Goal: Browse casually: Explore the website without a specific task or goal

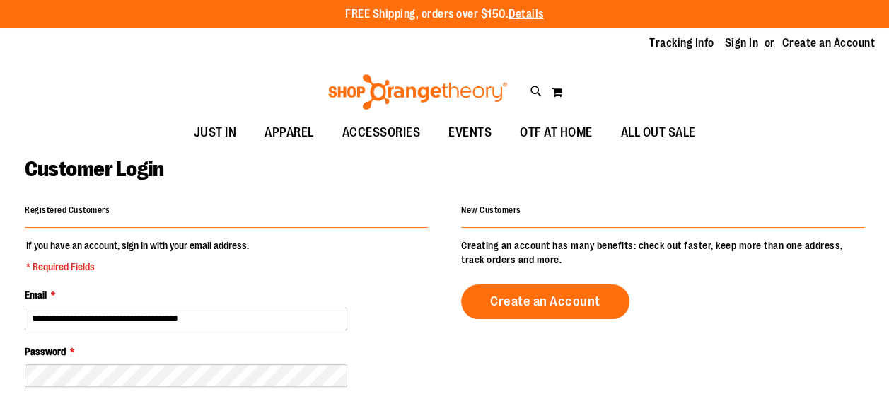
scroll to position [167, 0]
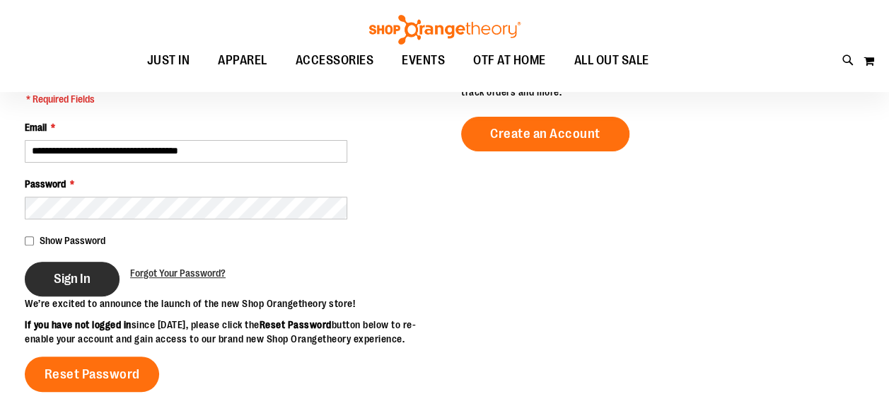
click at [57, 276] on span "Sign In" at bounding box center [72, 279] width 37 height 16
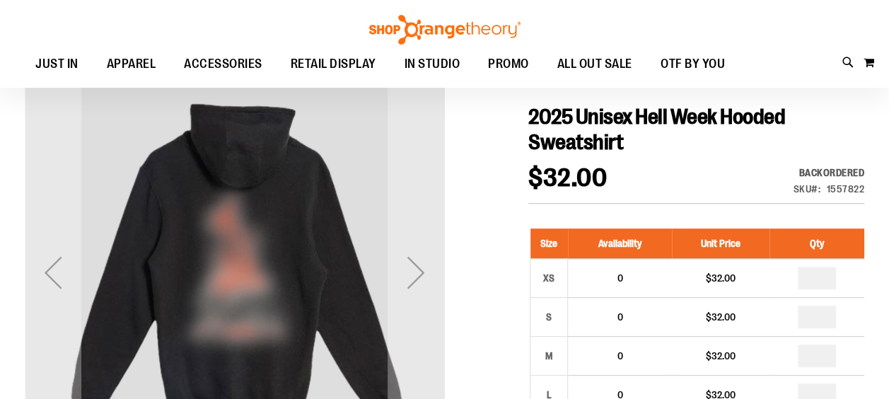
scroll to position [135, 0]
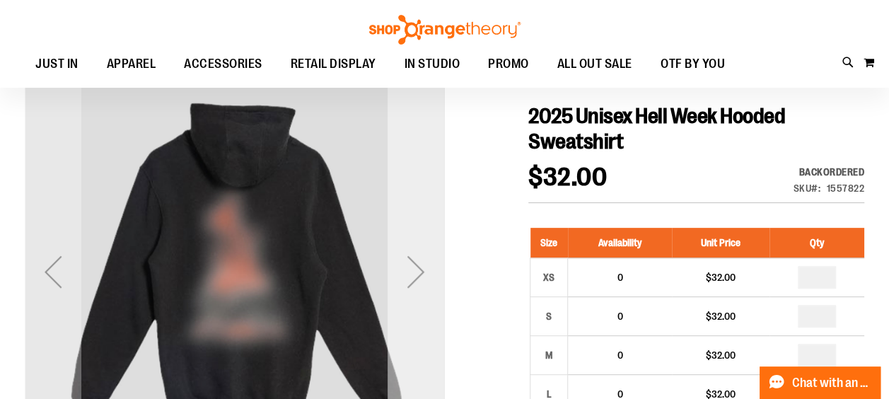
click at [423, 263] on div "Next" at bounding box center [416, 271] width 57 height 57
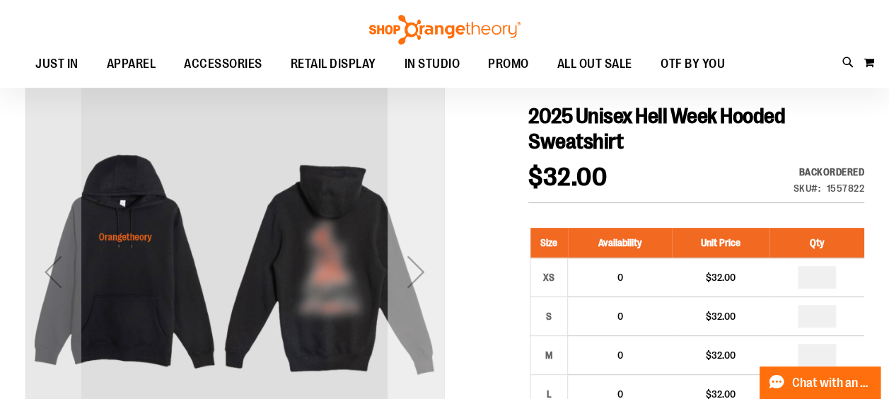
click at [423, 263] on div "Next" at bounding box center [416, 271] width 57 height 57
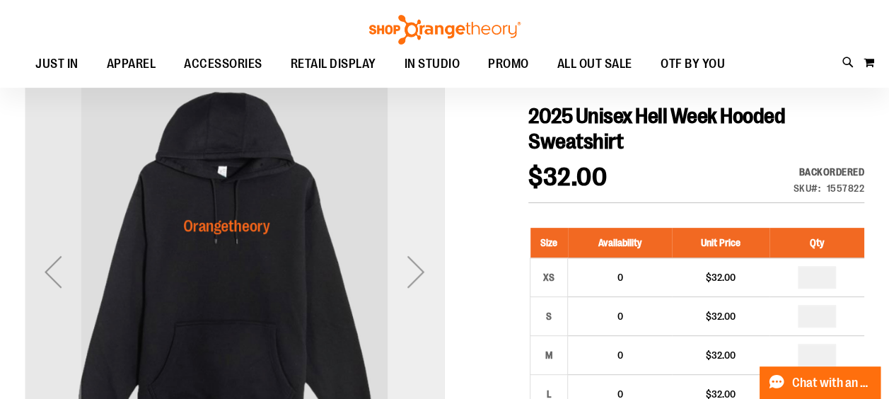
click at [423, 263] on div "Next" at bounding box center [416, 271] width 57 height 57
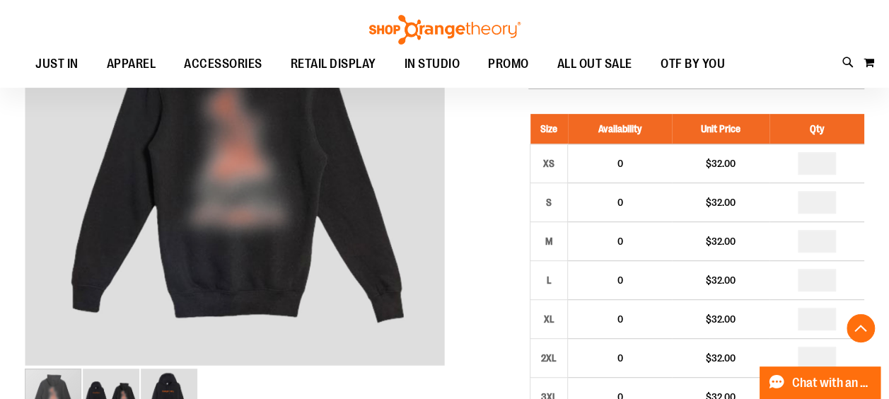
scroll to position [288, 0]
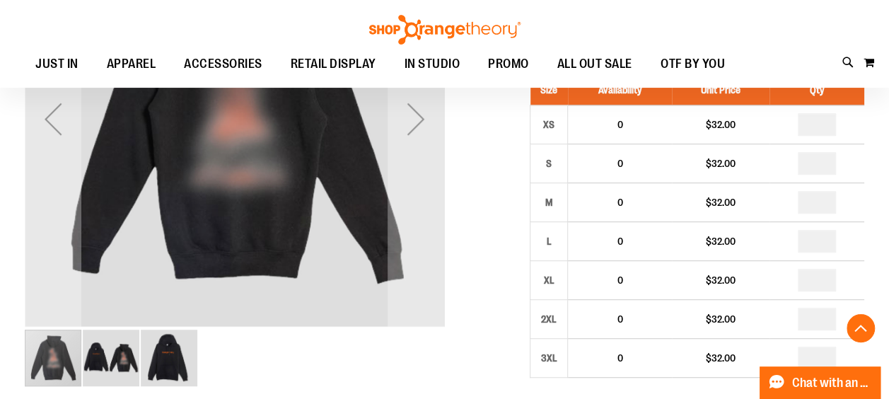
click at [163, 364] on img "image 3 of 3" at bounding box center [169, 358] width 57 height 57
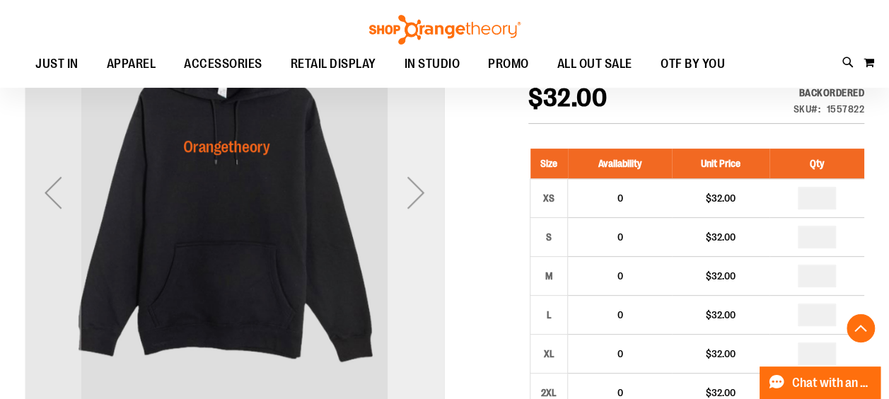
scroll to position [236, 0]
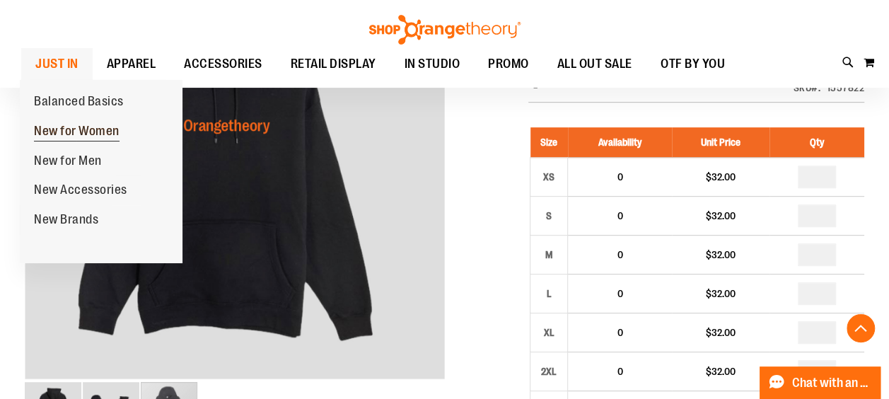
click at [54, 134] on span "New for Women" at bounding box center [77, 133] width 86 height 18
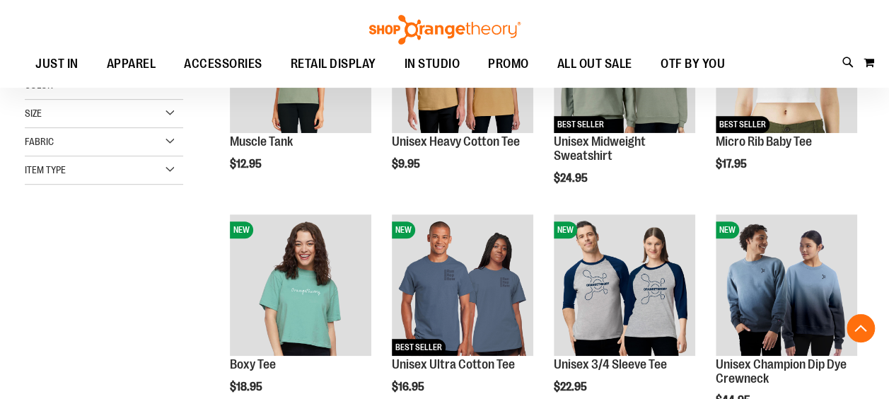
scroll to position [289, 0]
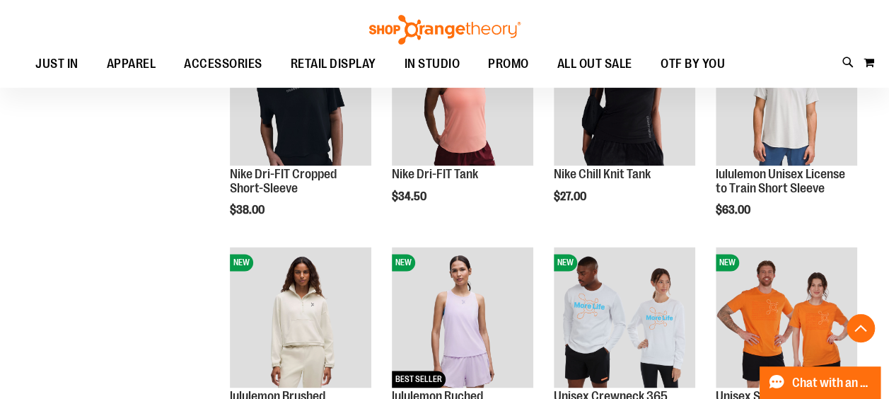
scroll to position [931, 0]
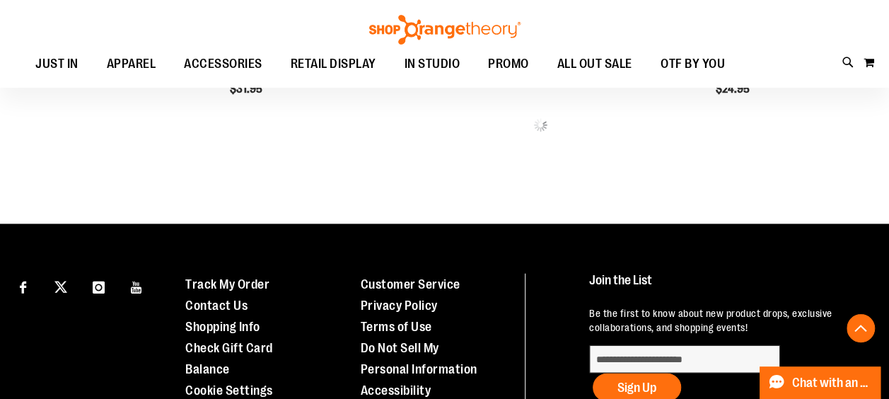
scroll to position [1491, 0]
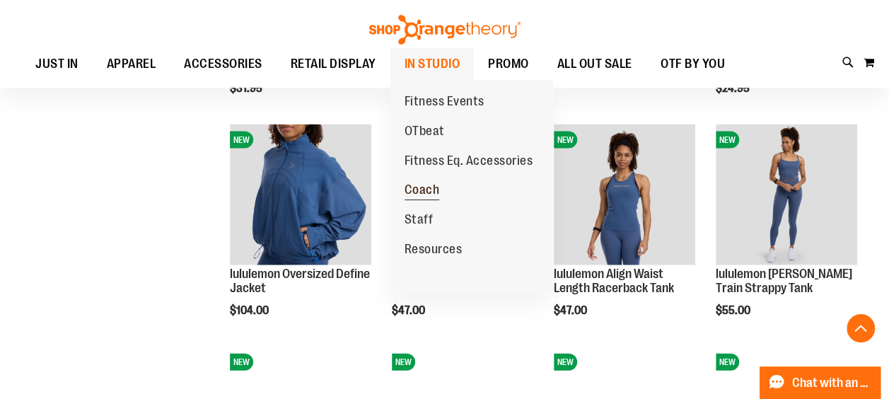
click at [415, 195] on span "Coach" at bounding box center [422, 192] width 35 height 18
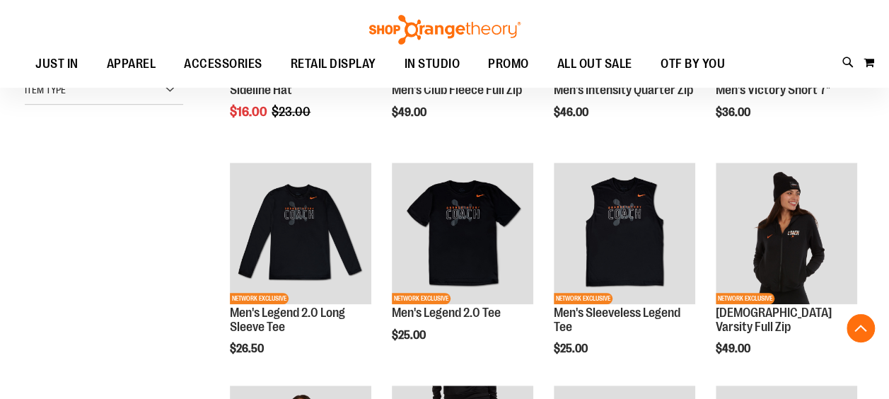
scroll to position [341, 0]
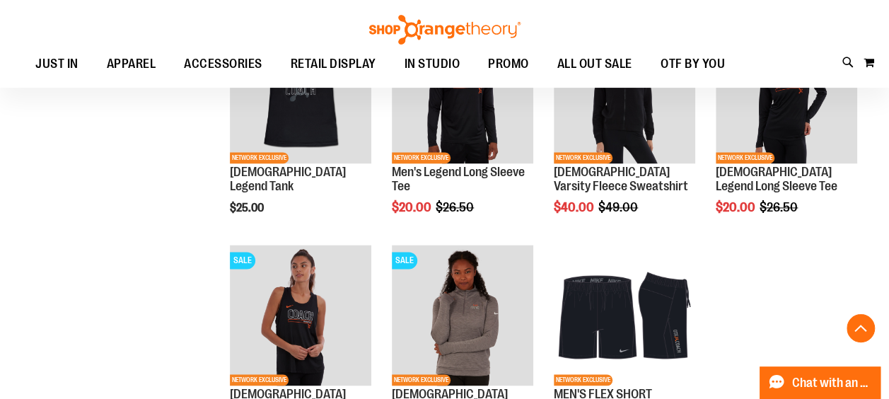
scroll to position [925, 0]
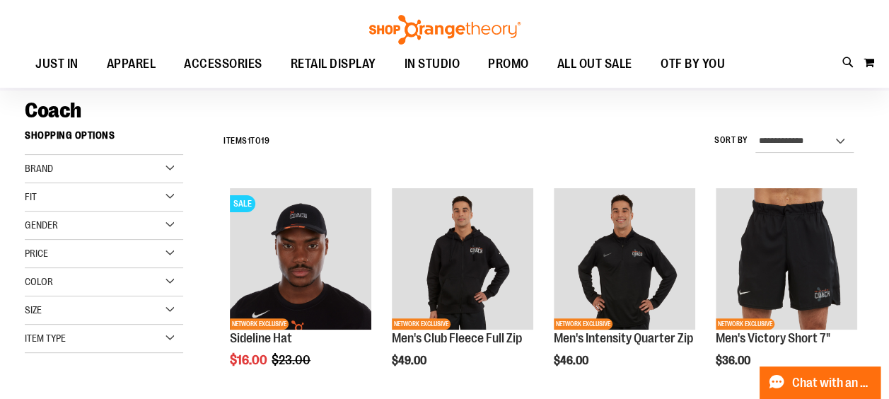
scroll to position [46, 0]
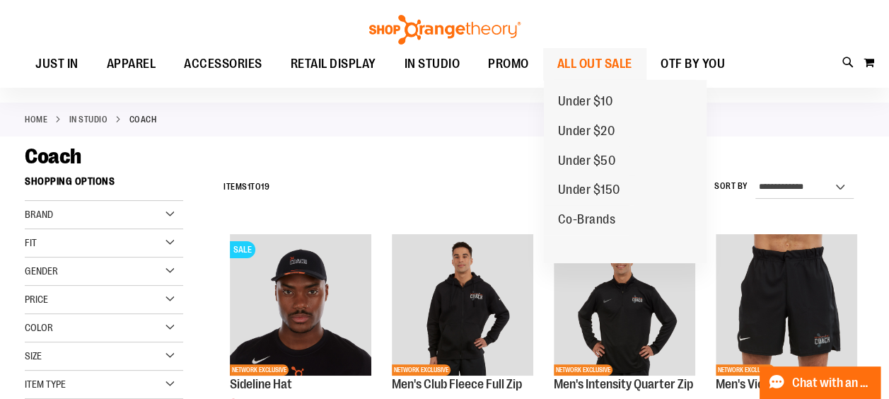
click at [603, 59] on span "ALL OUT SALE" at bounding box center [595, 64] width 75 height 32
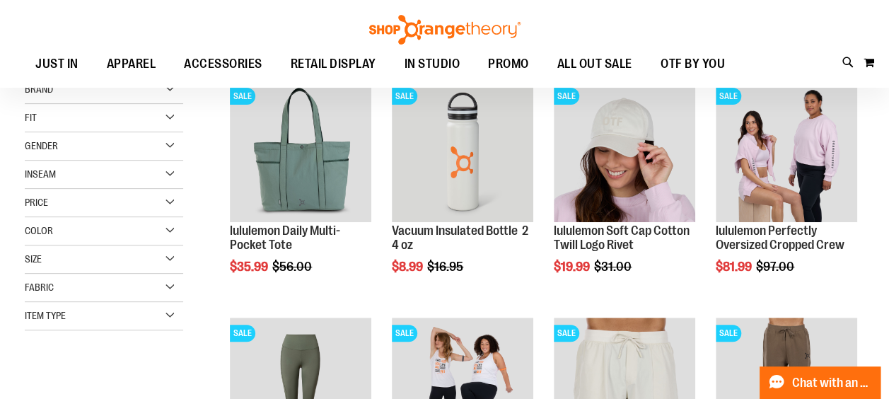
scroll to position [200, 0]
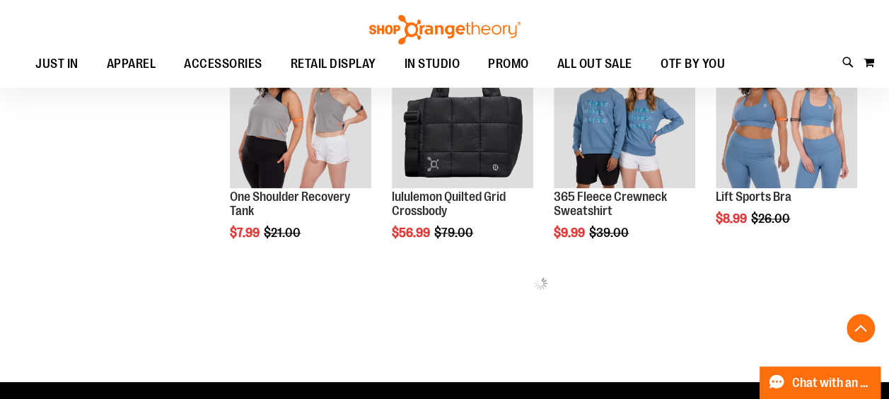
scroll to position [708, 0]
